Goal: Task Accomplishment & Management: Manage account settings

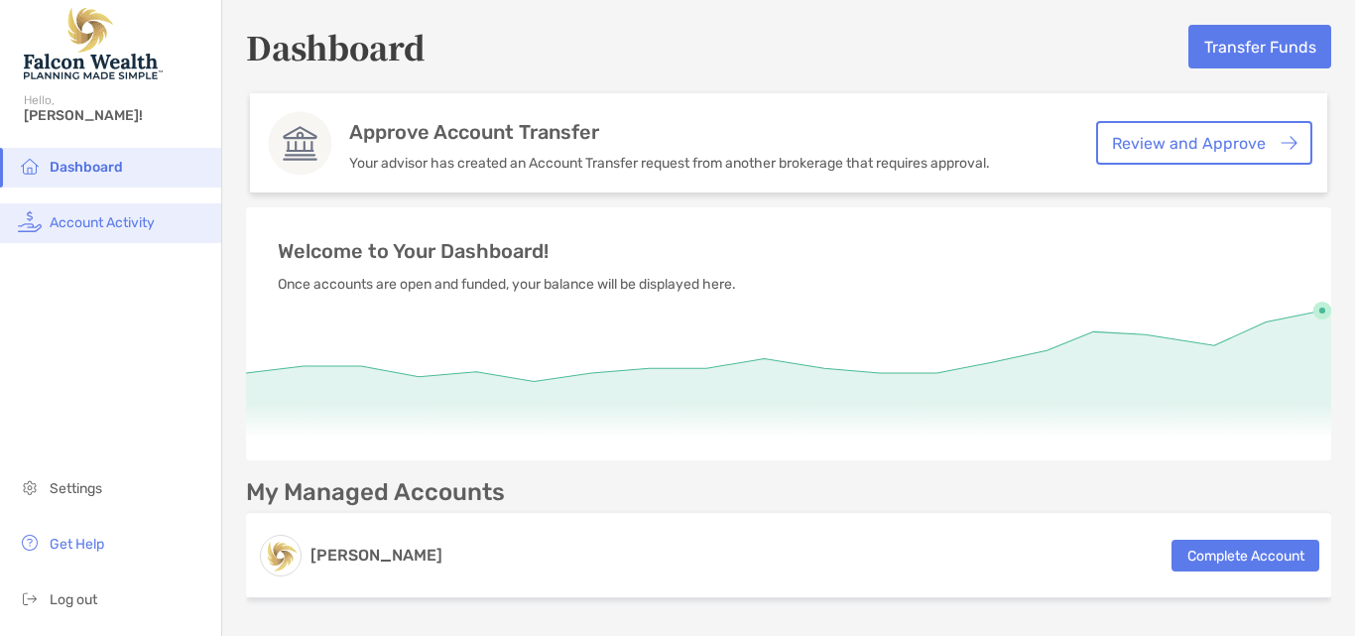
click at [83, 223] on span "Account Activity" at bounding box center [102, 222] width 105 height 17
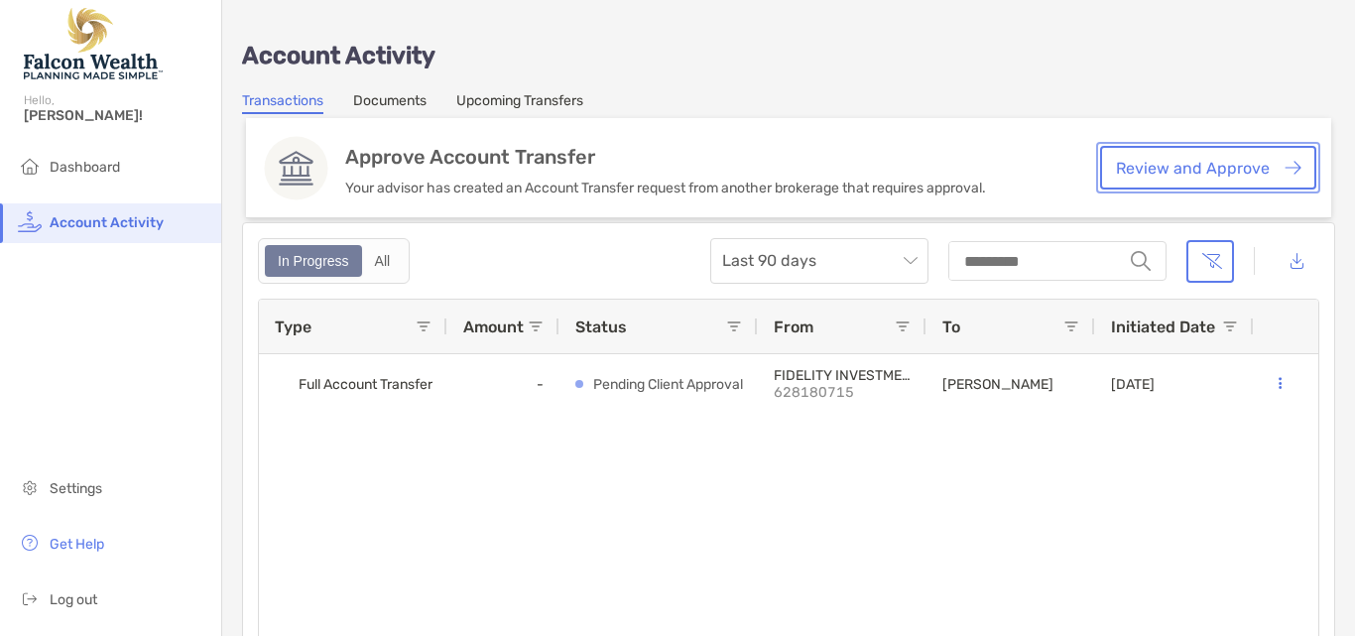
click at [1123, 160] on link "Review and Approve" at bounding box center [1208, 168] width 216 height 44
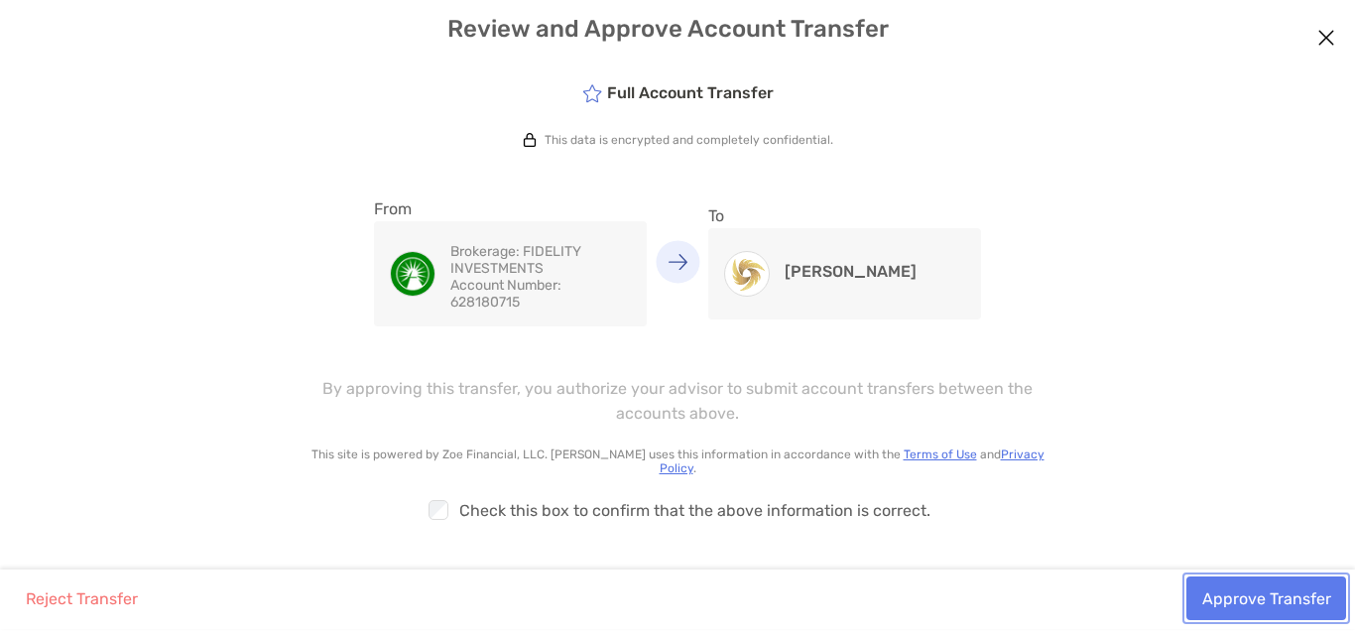
click at [1301, 587] on button "Approve Transfer" at bounding box center [1266, 598] width 160 height 44
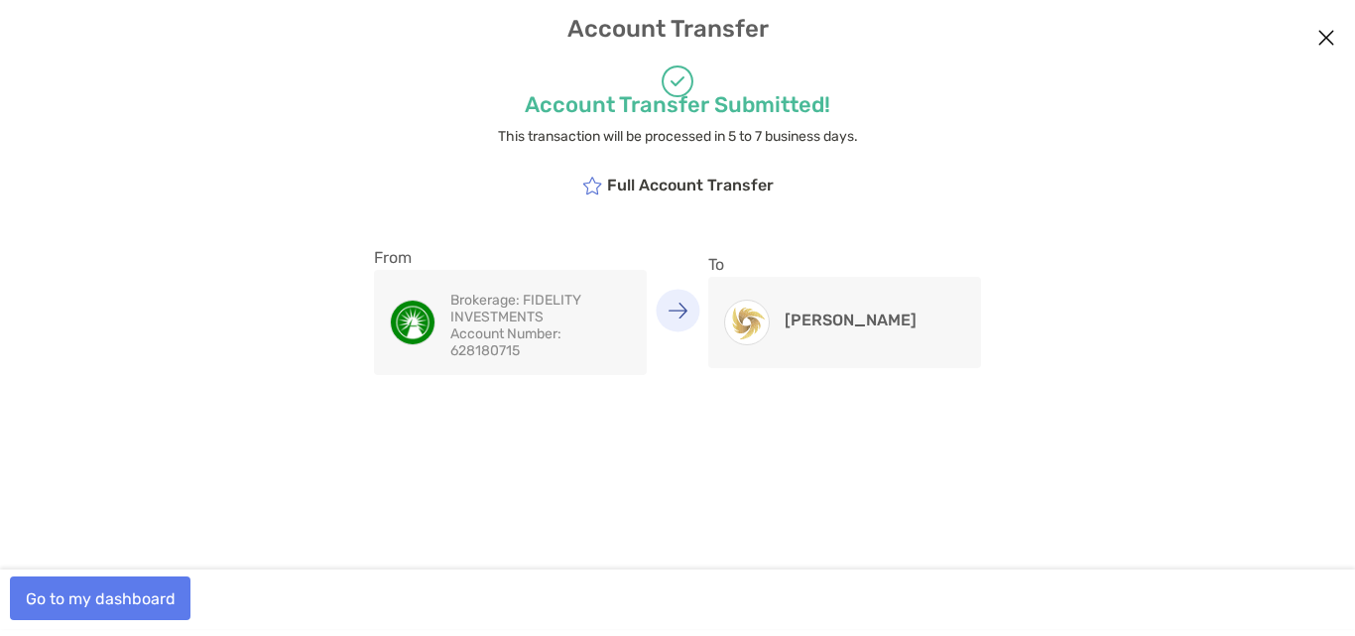
click at [1320, 37] on icon "Close modal" at bounding box center [1326, 38] width 18 height 24
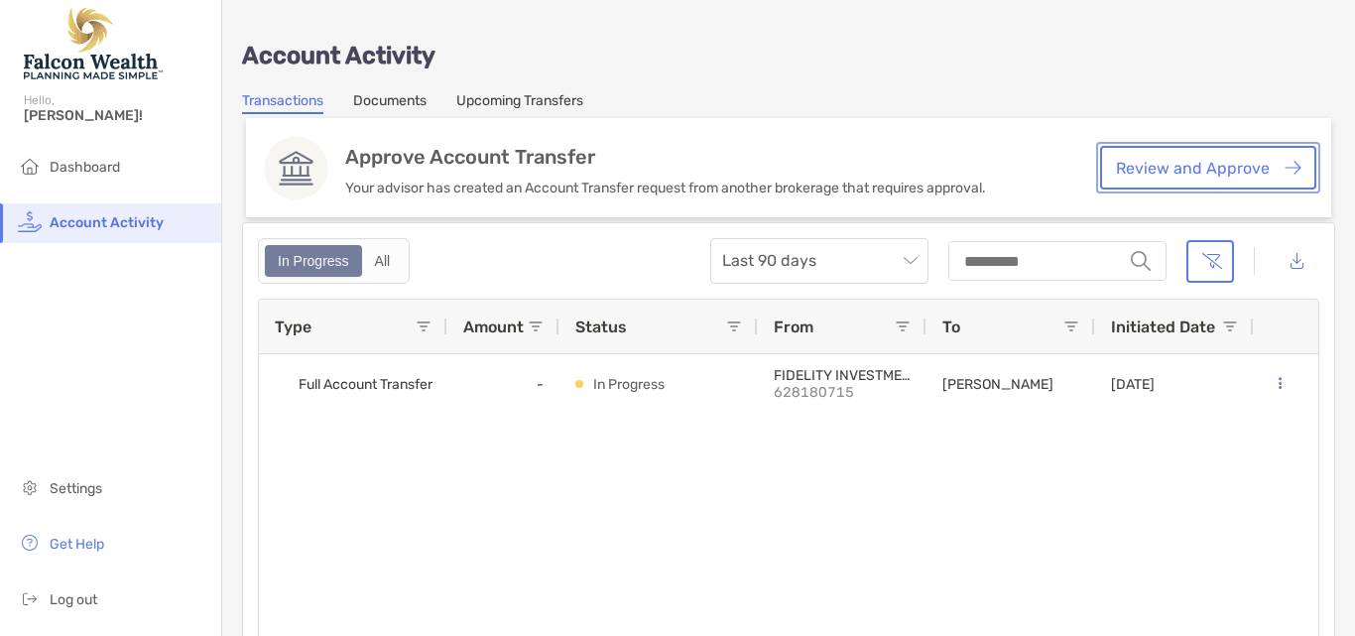
click at [1185, 174] on link "Review and Approve" at bounding box center [1208, 168] width 216 height 44
